Goal: Task Accomplishment & Management: Use online tool/utility

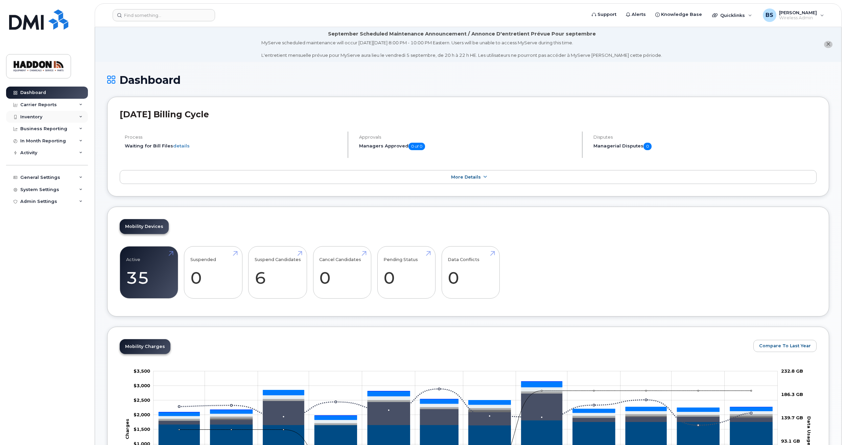
click at [34, 118] on div "Inventory" at bounding box center [31, 116] width 22 height 5
click at [53, 129] on div "Mobility Devices" at bounding box center [42, 129] width 38 height 6
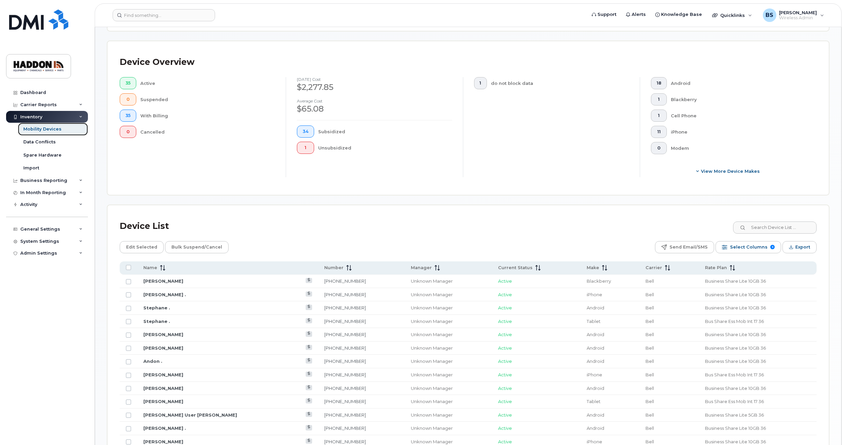
scroll to position [203, 0]
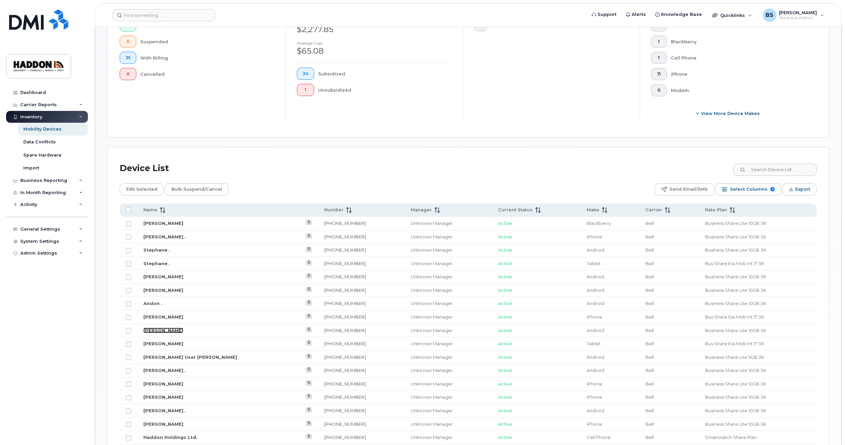
click at [162, 329] on link "[PERSON_NAME]" at bounding box center [163, 330] width 40 height 5
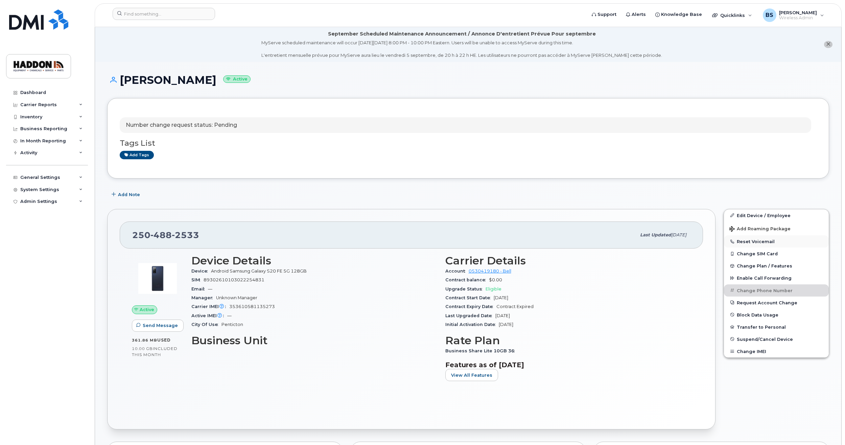
click at [749, 243] on button "Reset Voicemail" at bounding box center [776, 241] width 105 height 12
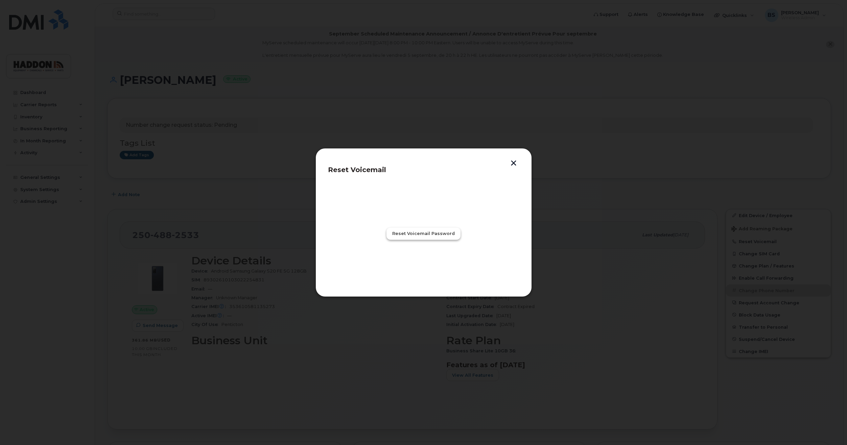
click at [426, 232] on span "Reset Voicemail Password" at bounding box center [423, 233] width 63 height 6
click at [417, 262] on span "Close" at bounding box center [424, 263] width 14 height 6
